Goal: Task Accomplishment & Management: Manage account settings

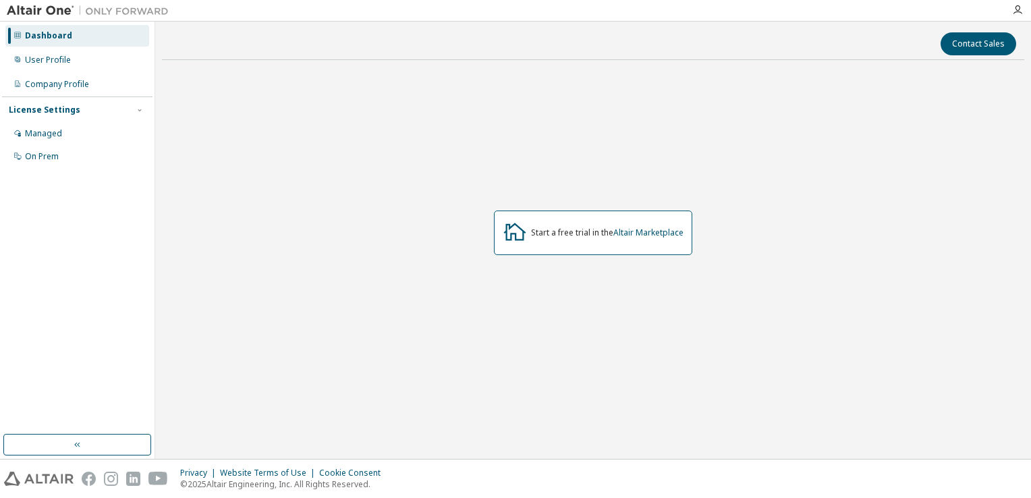
click at [31, 16] on img at bounding box center [91, 10] width 169 height 13
click at [31, 11] on img at bounding box center [91, 10] width 169 height 13
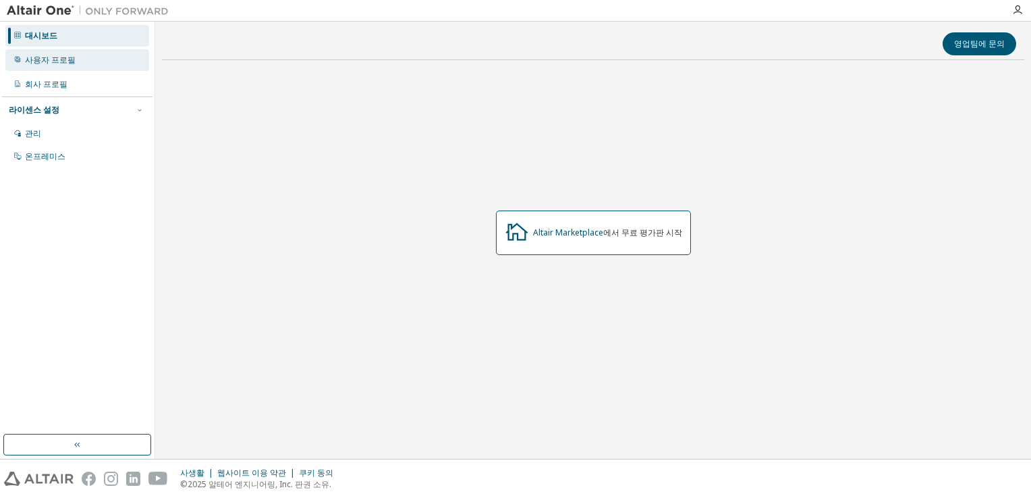
click at [94, 56] on div "사용자 프로필" at bounding box center [77, 60] width 144 height 22
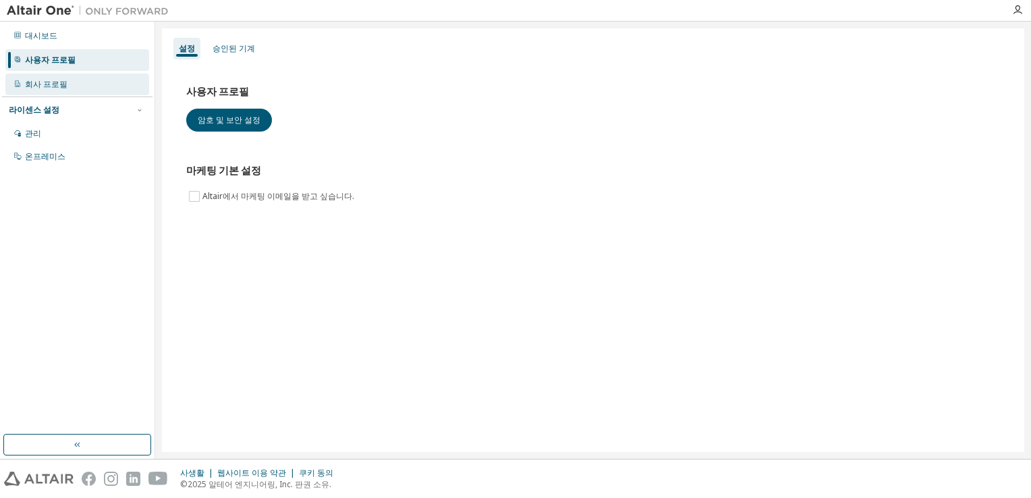
click at [73, 81] on div "회사 프로필" at bounding box center [77, 85] width 144 height 22
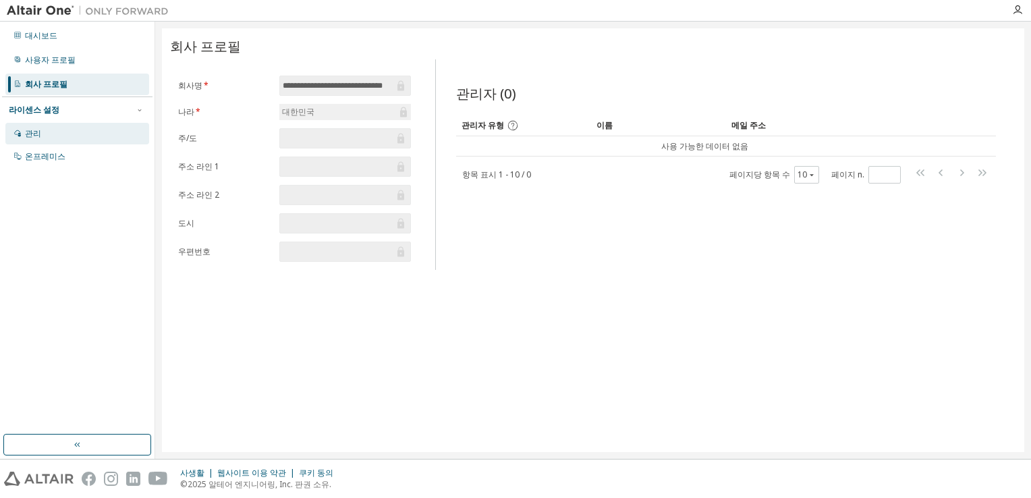
click at [68, 132] on div "관리" at bounding box center [77, 134] width 144 height 22
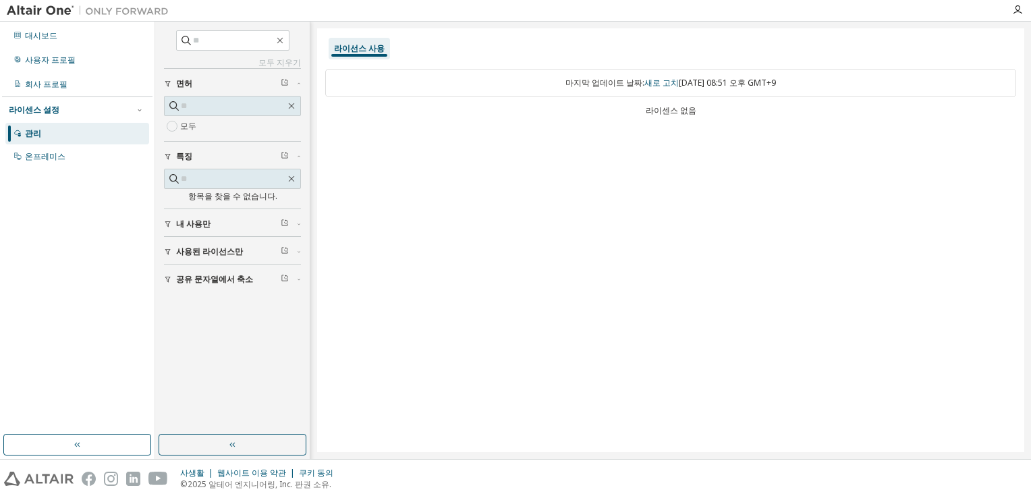
click at [223, 247] on span "사용된 라이선스만" at bounding box center [209, 251] width 67 height 11
click at [197, 233] on button "내 사용만" at bounding box center [232, 224] width 137 height 30
click at [197, 229] on button "내 사용만" at bounding box center [232, 224] width 137 height 30
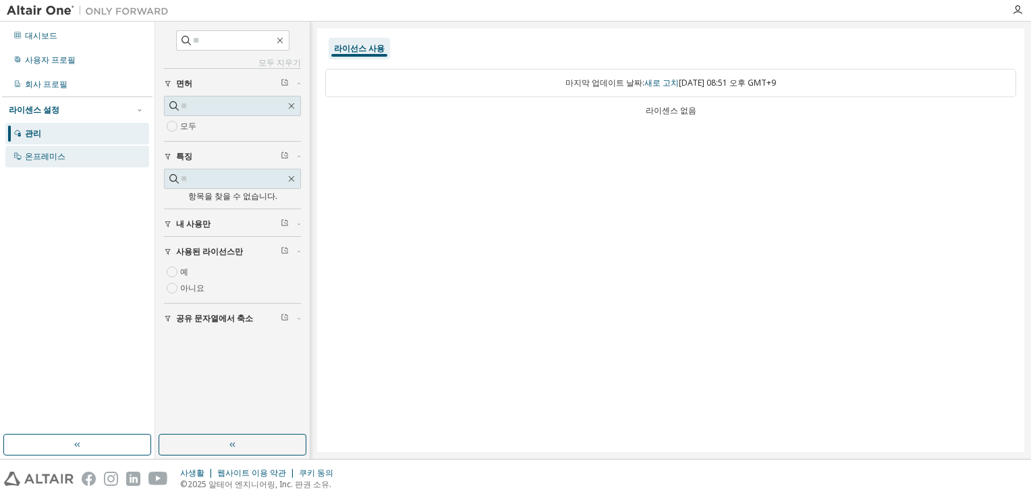
click at [78, 153] on div "온프레미스" at bounding box center [77, 157] width 144 height 22
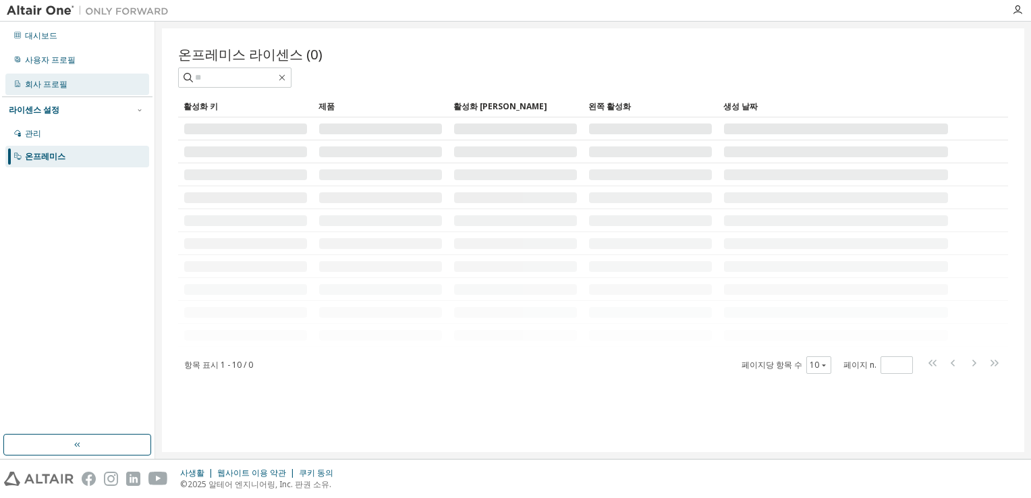
click at [92, 76] on div "회사 프로필" at bounding box center [77, 85] width 144 height 22
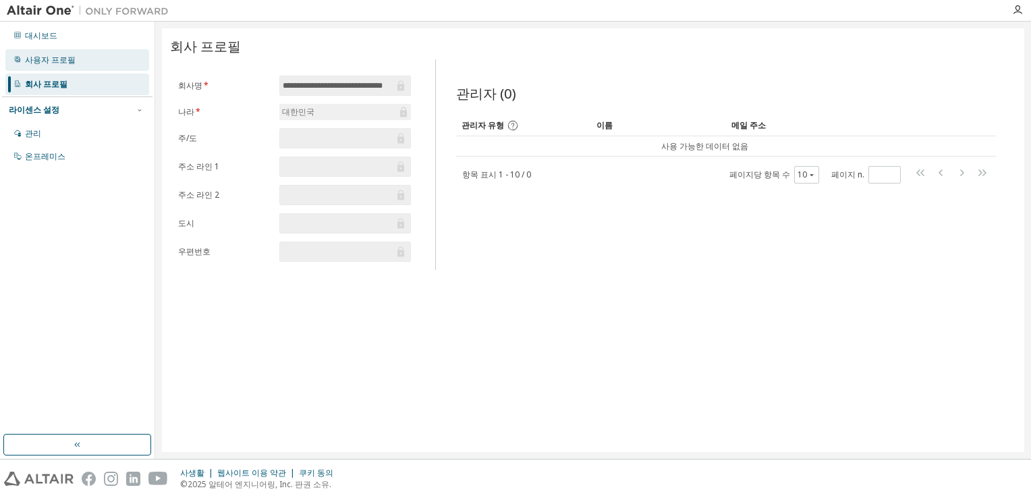
click at [91, 53] on div "사용자 프로필" at bounding box center [77, 60] width 144 height 22
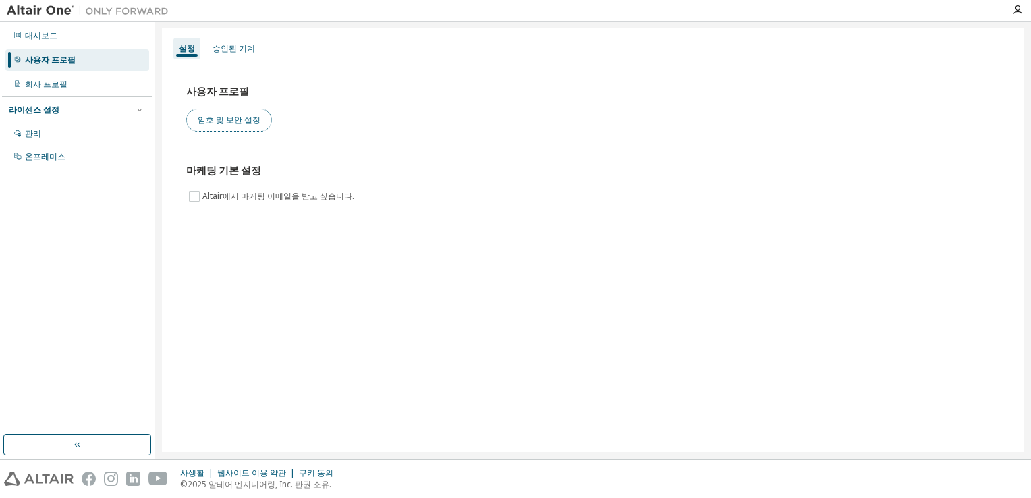
click at [222, 131] on button "암호 및 보안 설정" at bounding box center [229, 120] width 86 height 23
